Goal: Information Seeking & Learning: Learn about a topic

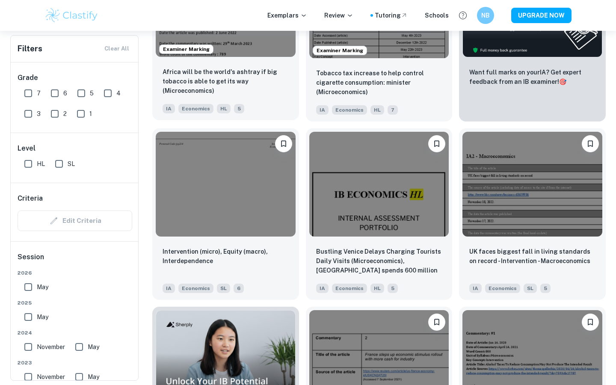
scroll to position [353, 0]
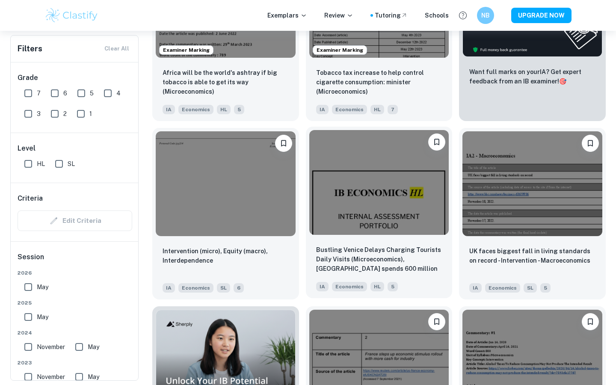
click at [321, 184] on img at bounding box center [379, 182] width 140 height 105
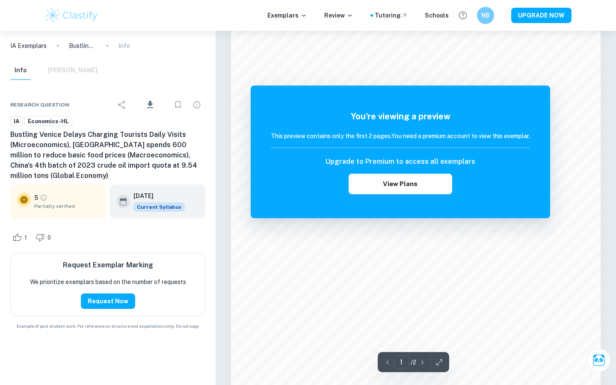
scroll to position [761, 0]
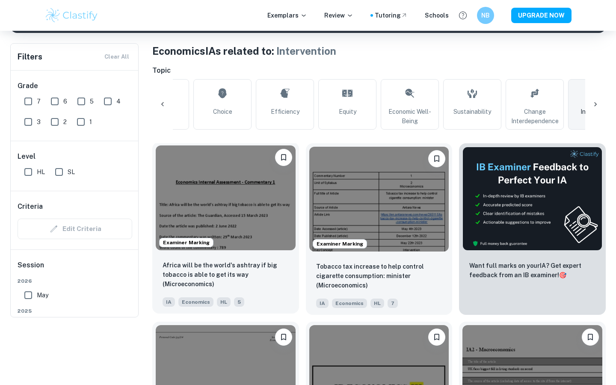
scroll to position [64, 0]
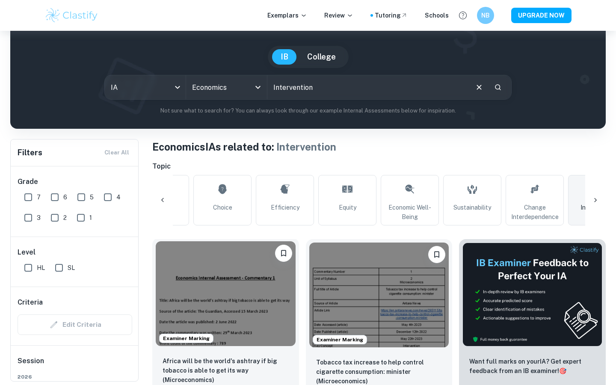
click at [230, 271] on img at bounding box center [226, 293] width 140 height 105
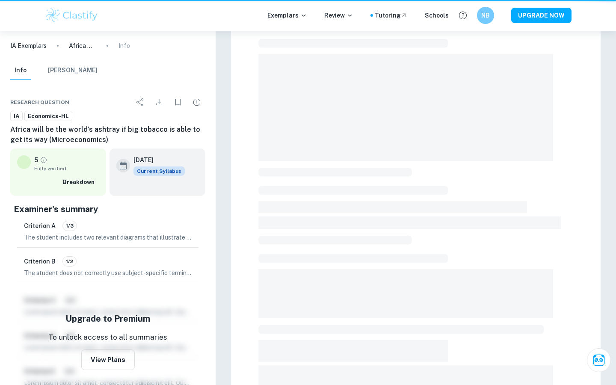
click at [230, 271] on div at bounding box center [416, 233] width 400 height 532
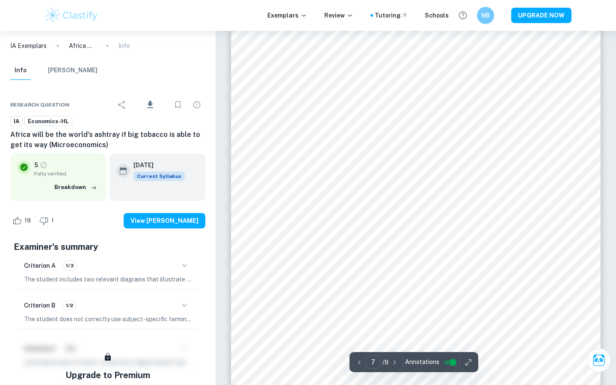
scroll to position [3733, 0]
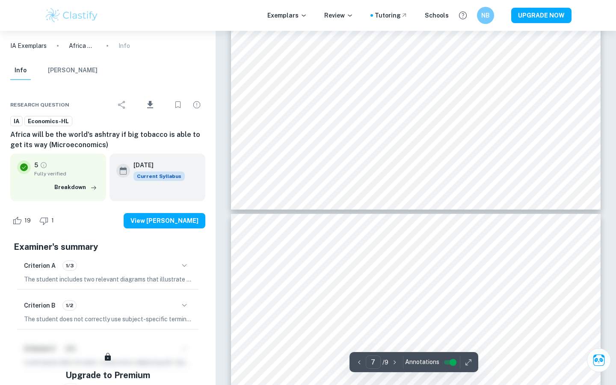
type input "8"
